Goal: Task Accomplishment & Management: Manage account settings

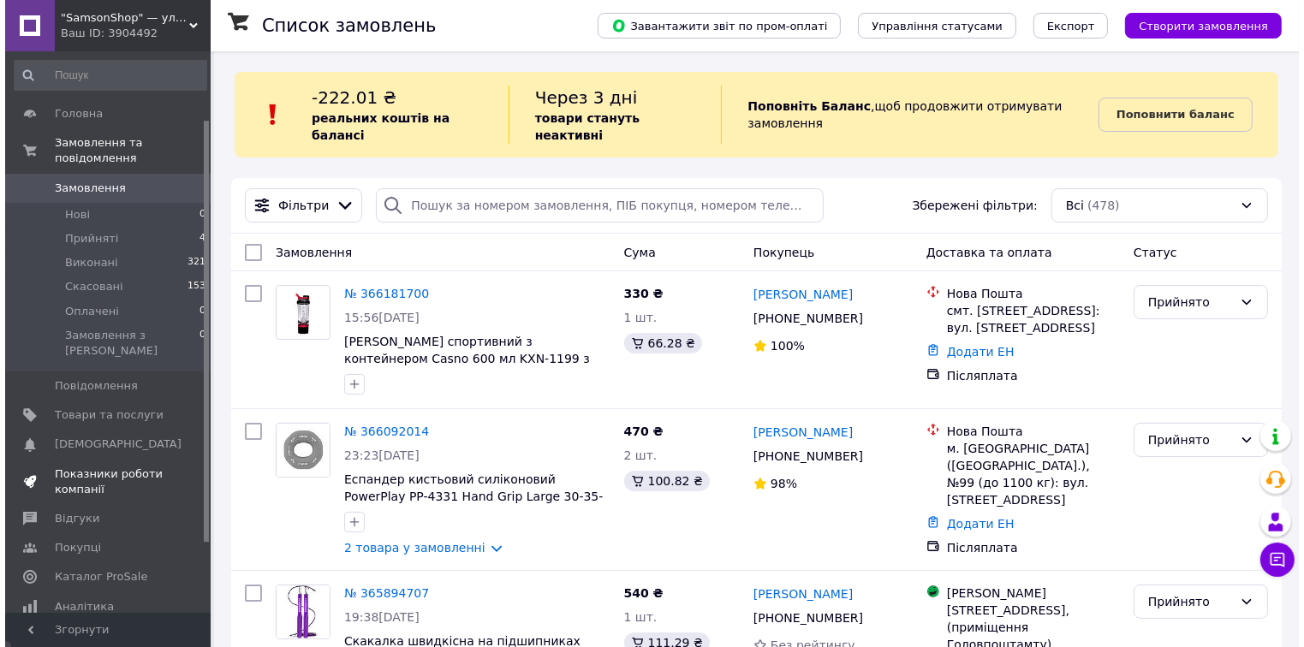
scroll to position [137, 0]
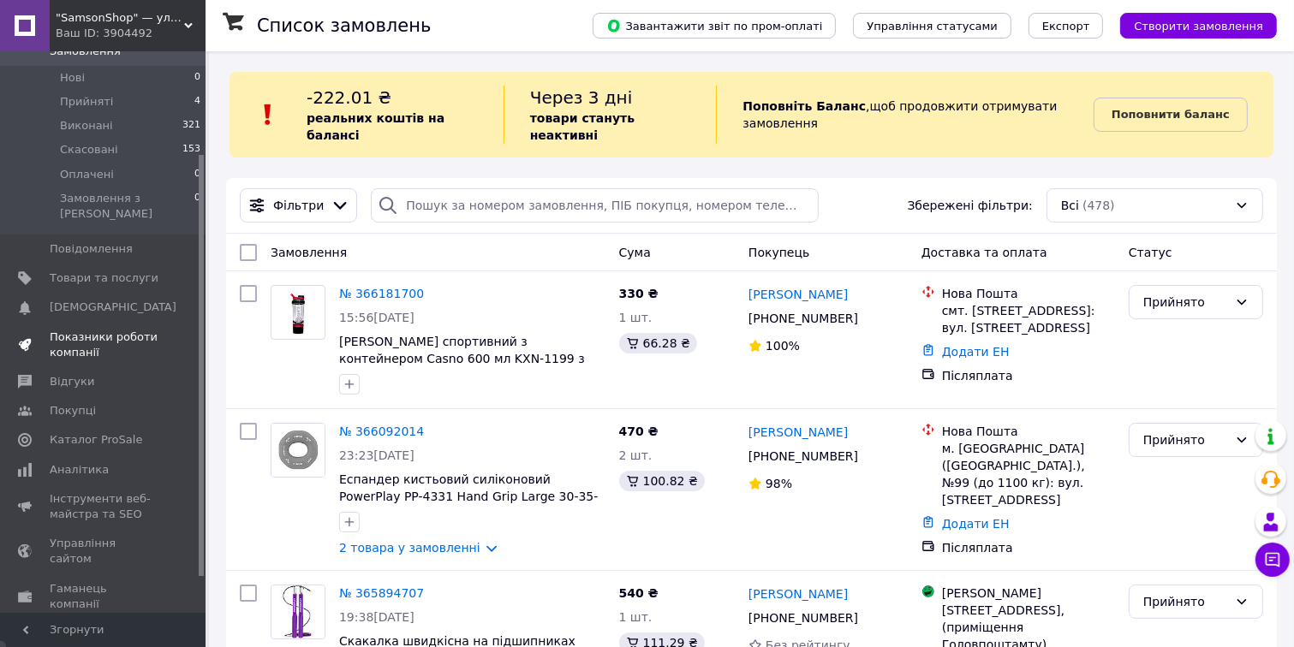
click at [65, 330] on span "Показники роботи компанії" at bounding box center [104, 345] width 109 height 31
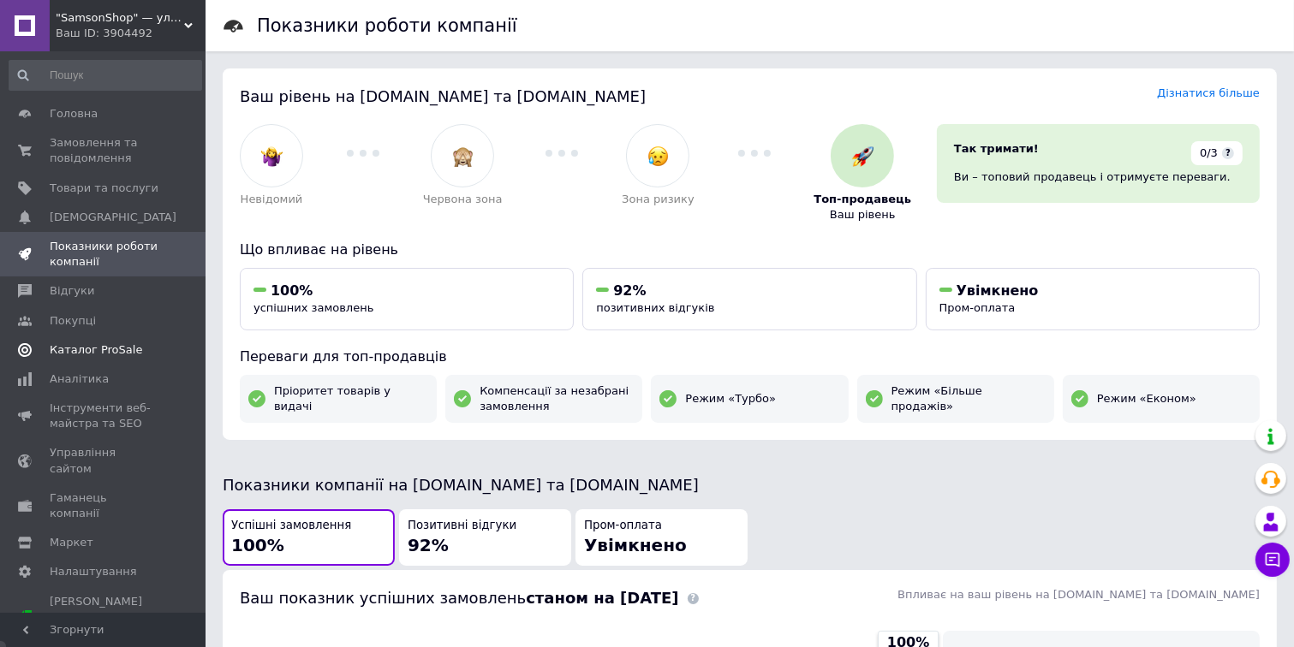
click at [86, 356] on span "Каталог ProSale" at bounding box center [96, 350] width 92 height 15
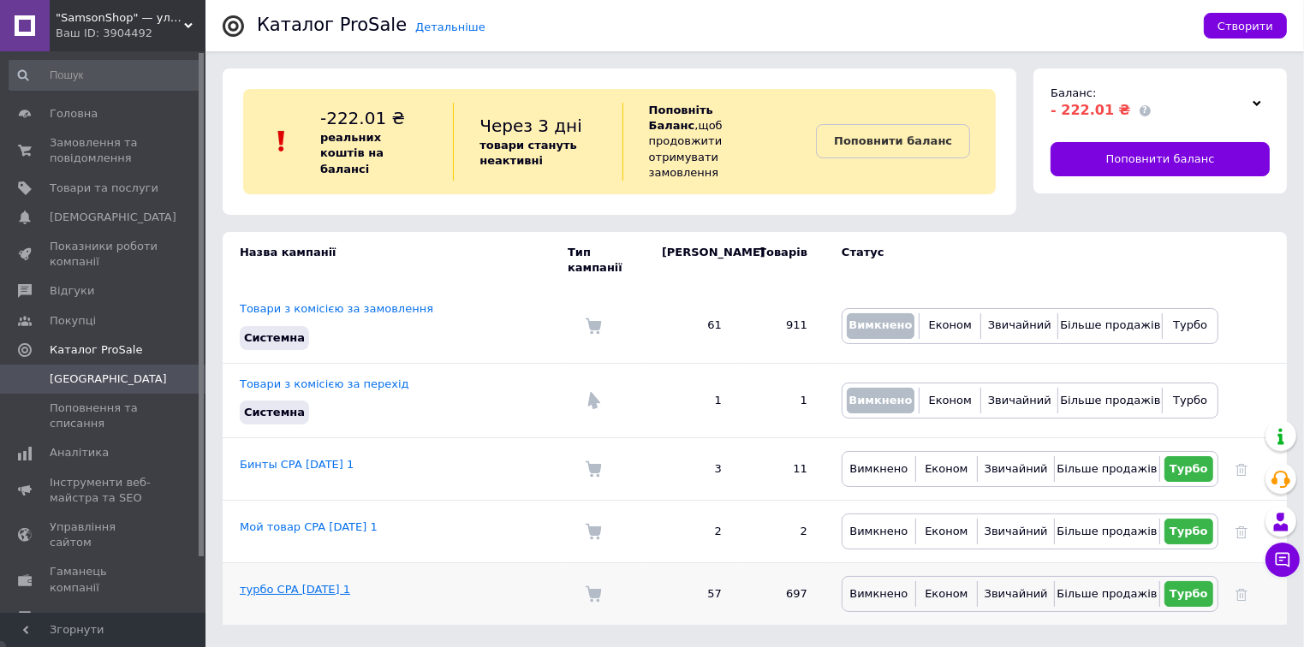
click at [288, 583] on link "турбо CPA 04.07.2025 1" at bounding box center [295, 589] width 110 height 13
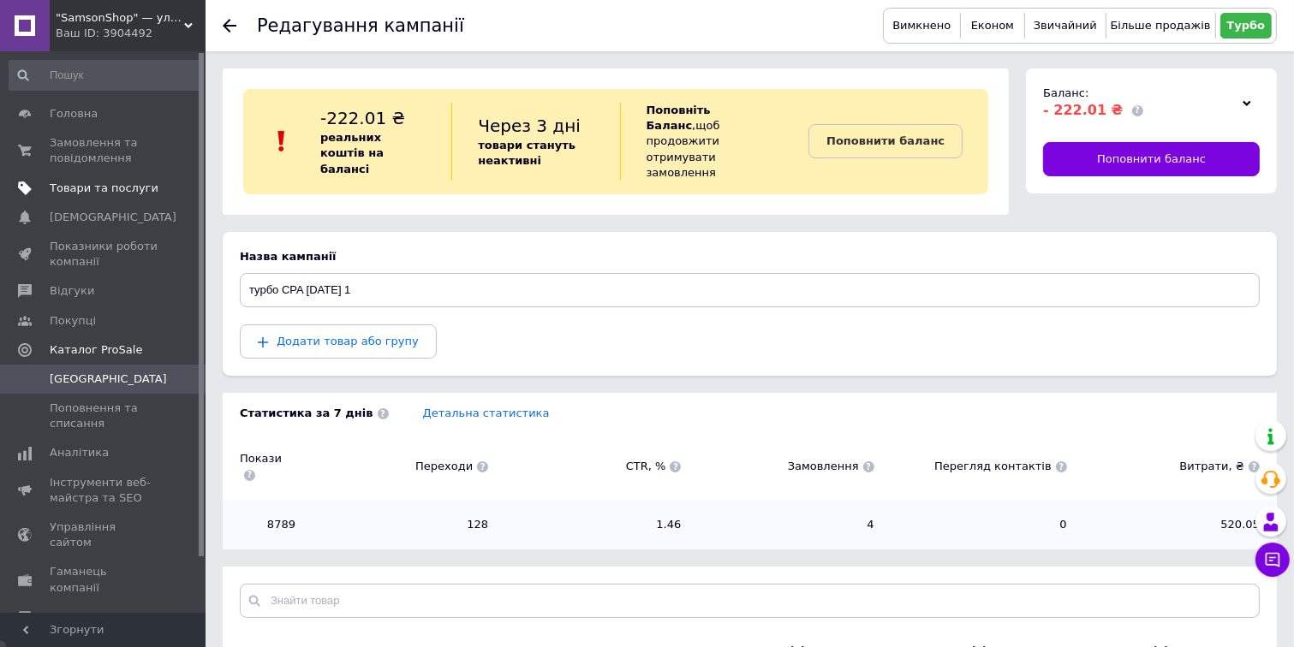
click at [101, 183] on span "Товари та послуги" at bounding box center [104, 188] width 109 height 15
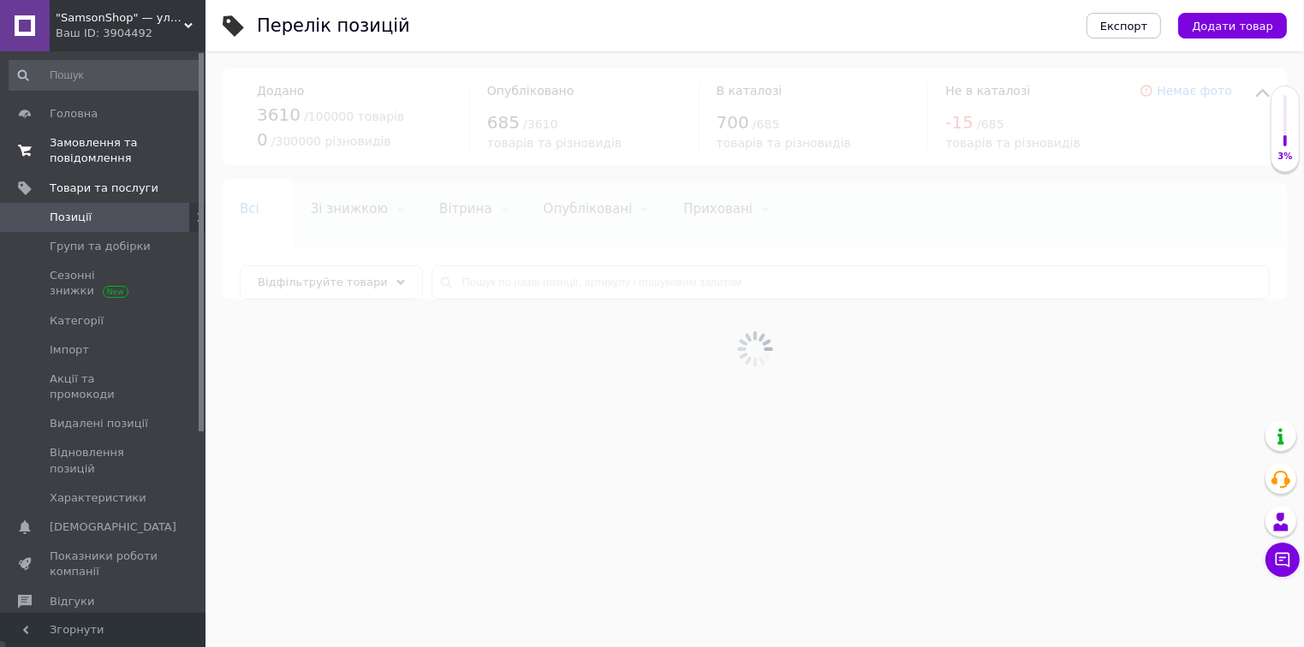
click at [84, 155] on span "Замовлення та повідомлення" at bounding box center [104, 150] width 109 height 31
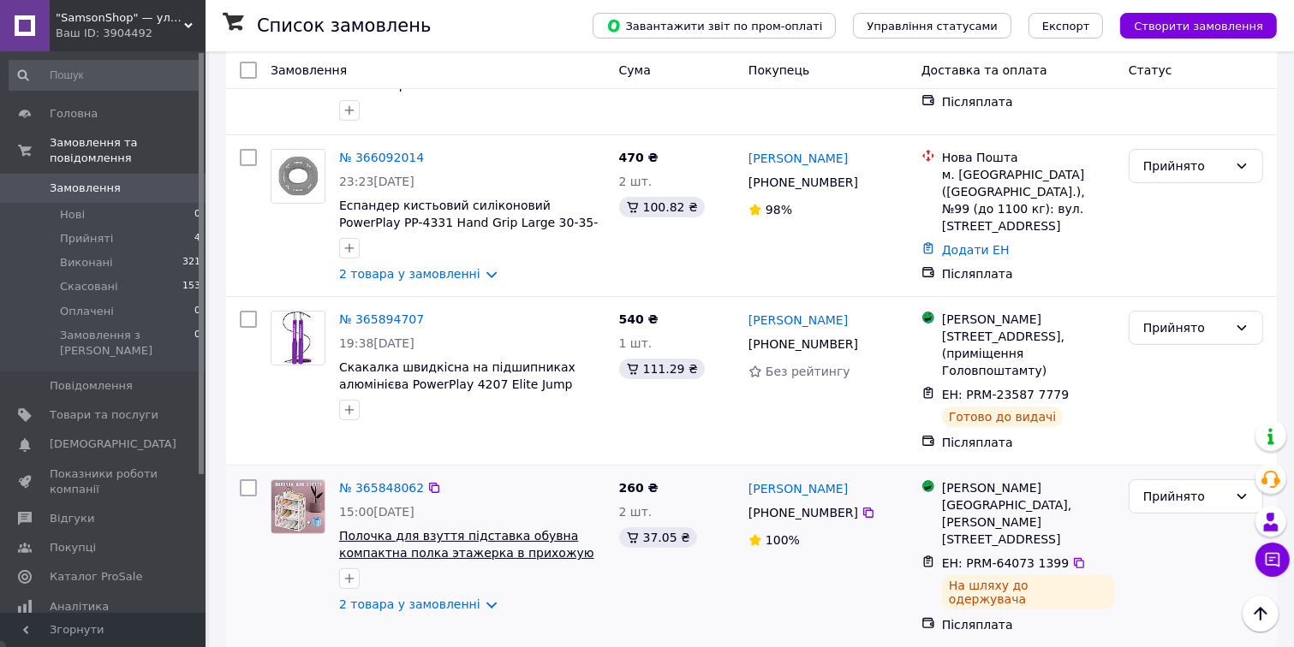
scroll to position [137, 0]
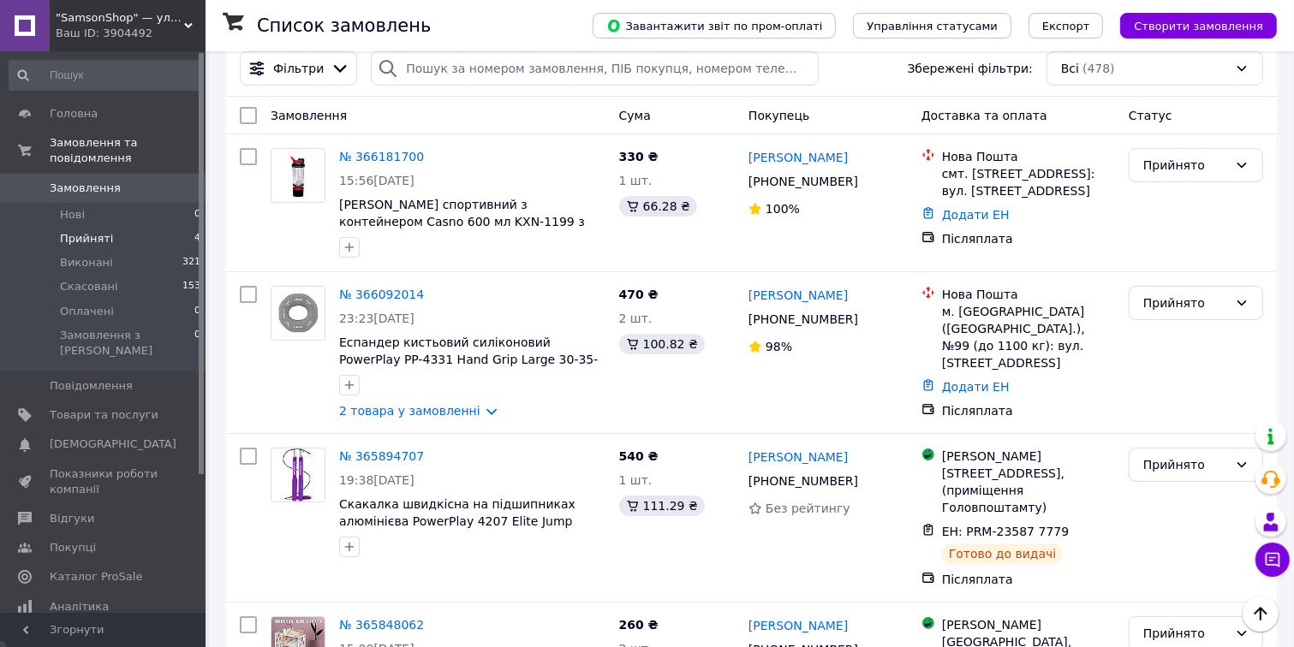
click at [103, 231] on span "Прийняті" at bounding box center [86, 238] width 53 height 15
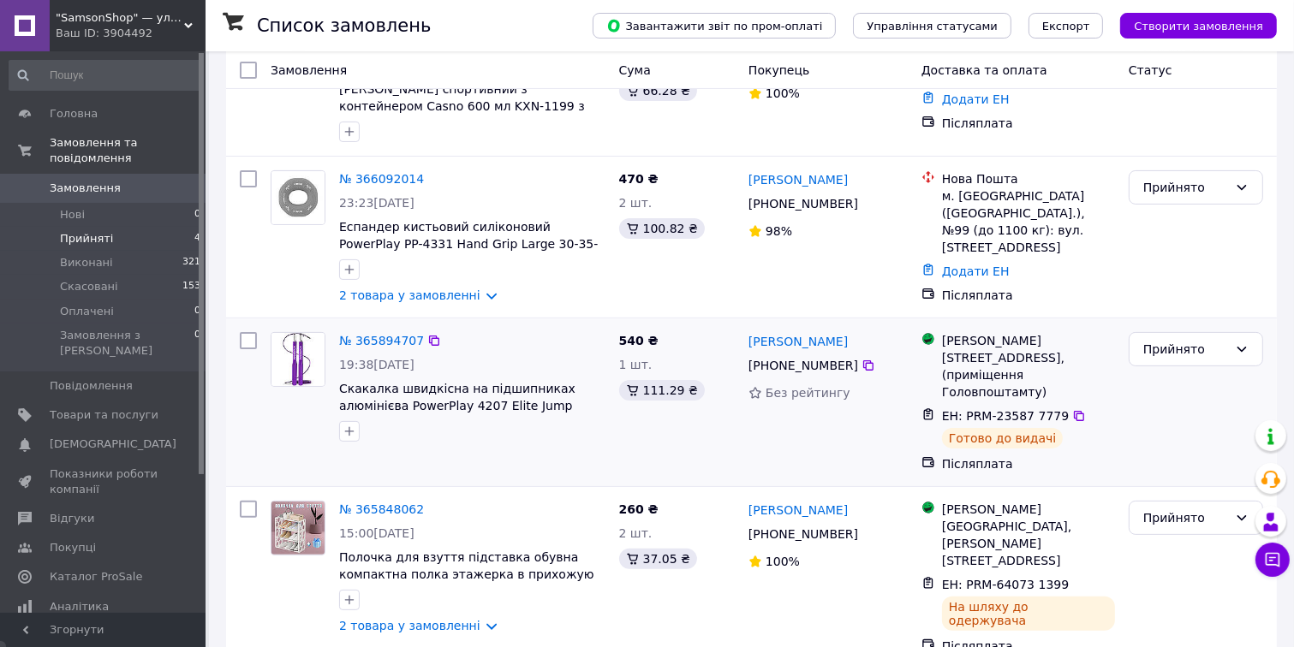
scroll to position [313, 0]
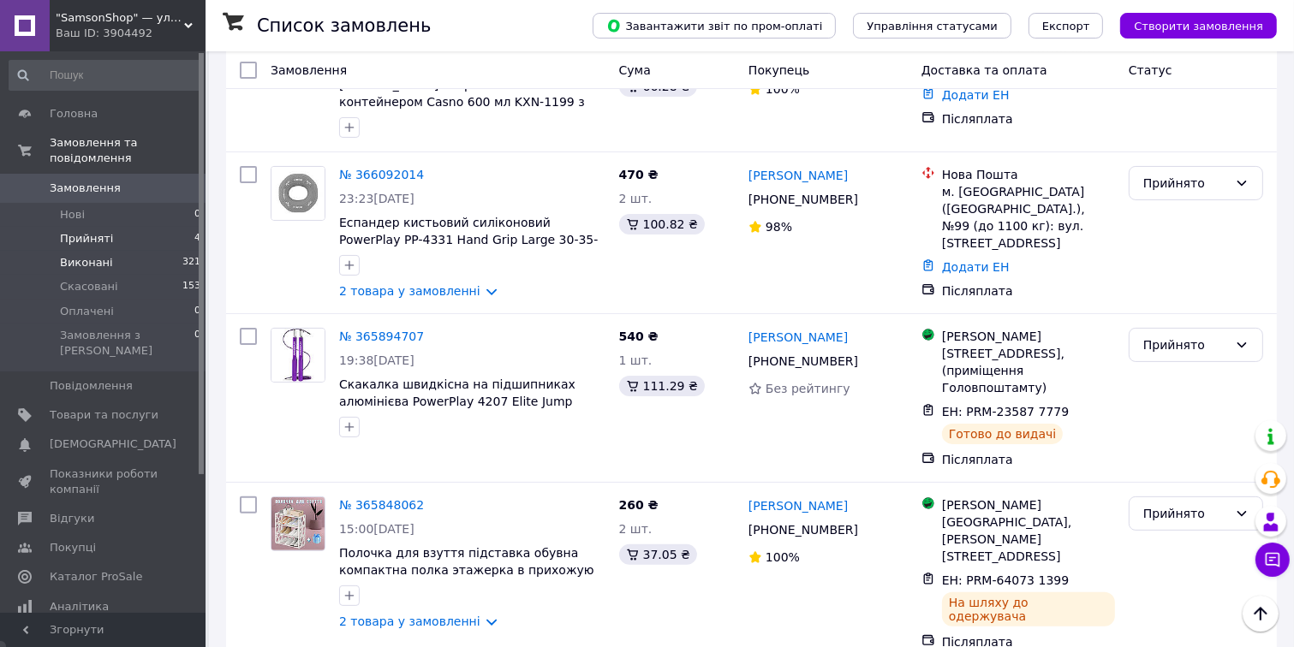
click at [80, 255] on span "Виконані" at bounding box center [86, 262] width 53 height 15
